Goal: Transaction & Acquisition: Subscribe to service/newsletter

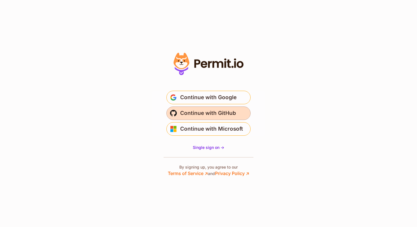
click at [197, 111] on span "Continue with GitHub" at bounding box center [208, 113] width 56 height 9
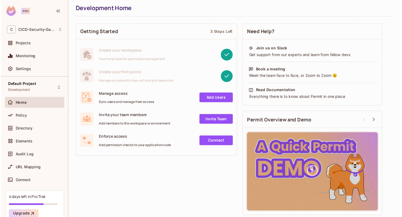
scroll to position [17, 0]
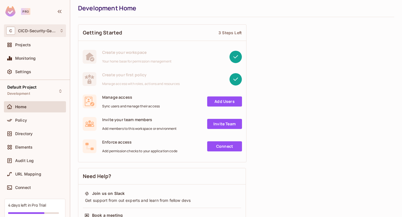
click at [35, 27] on div "C CICD-Security-Gating" at bounding box center [35, 31] width 58 height 8
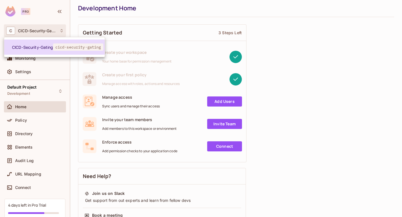
click at [36, 48] on span "CICD-Security-Gating" at bounding box center [32, 47] width 41 height 5
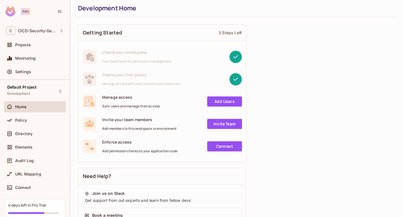
click at [233, 56] on rect at bounding box center [235, 57] width 12 height 12
